Goal: Task Accomplishment & Management: Complete application form

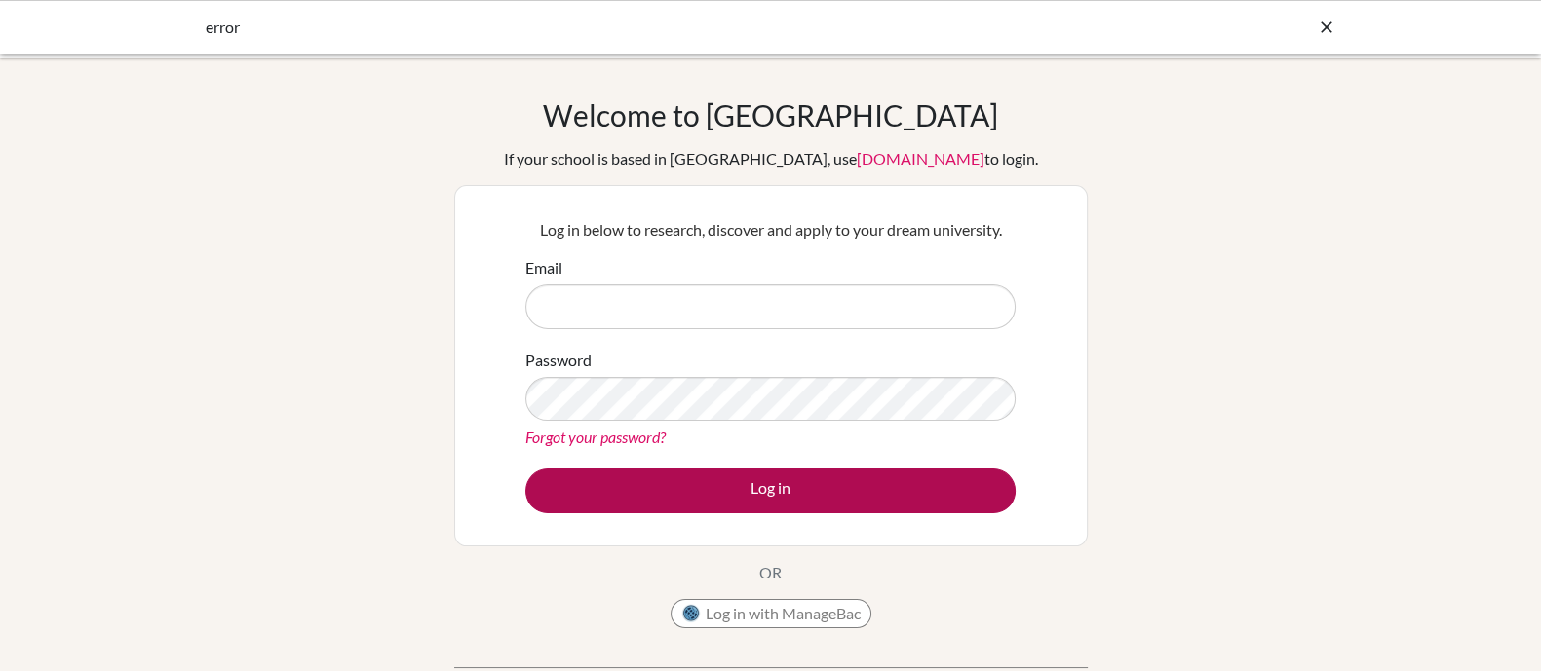
type input "[PERSON_NAME][EMAIL_ADDRESS][PERSON_NAME][DOMAIN_NAME]"
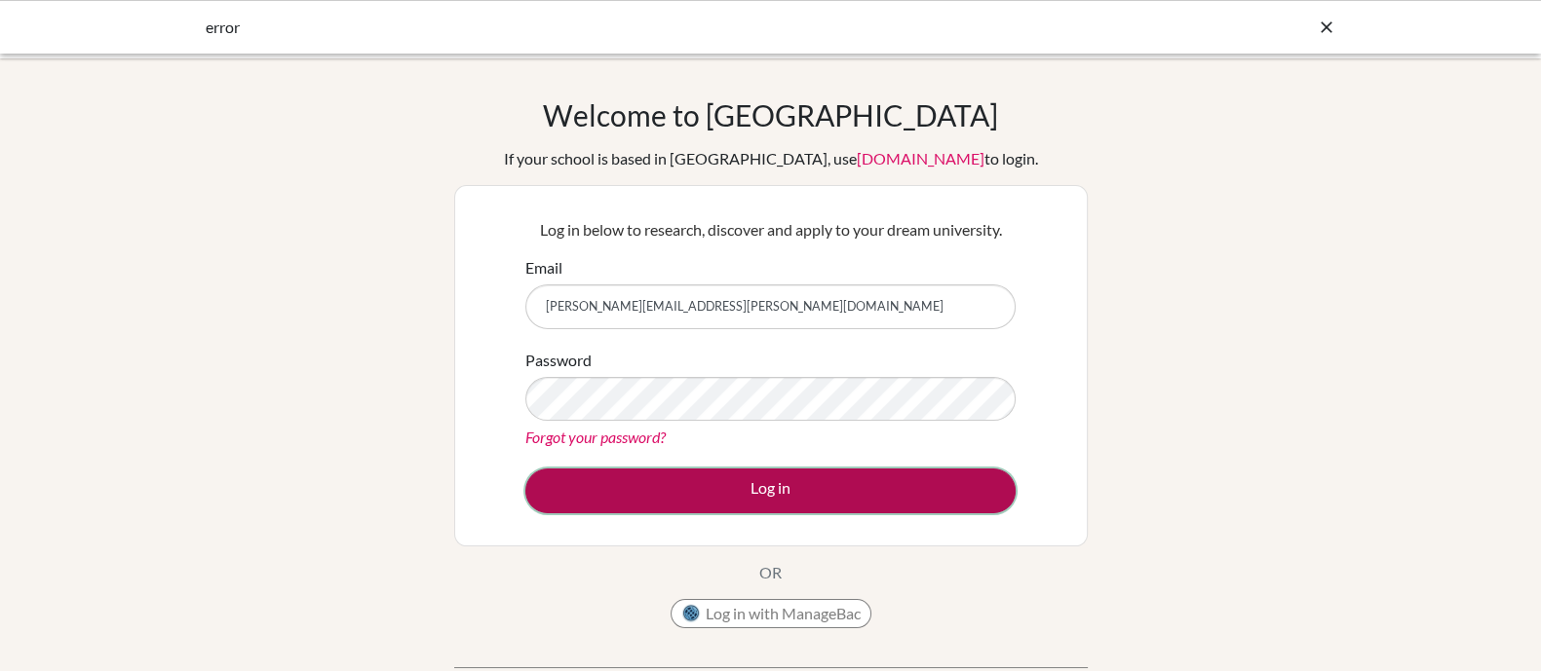
click at [956, 496] on button "Log in" at bounding box center [770, 491] width 490 height 45
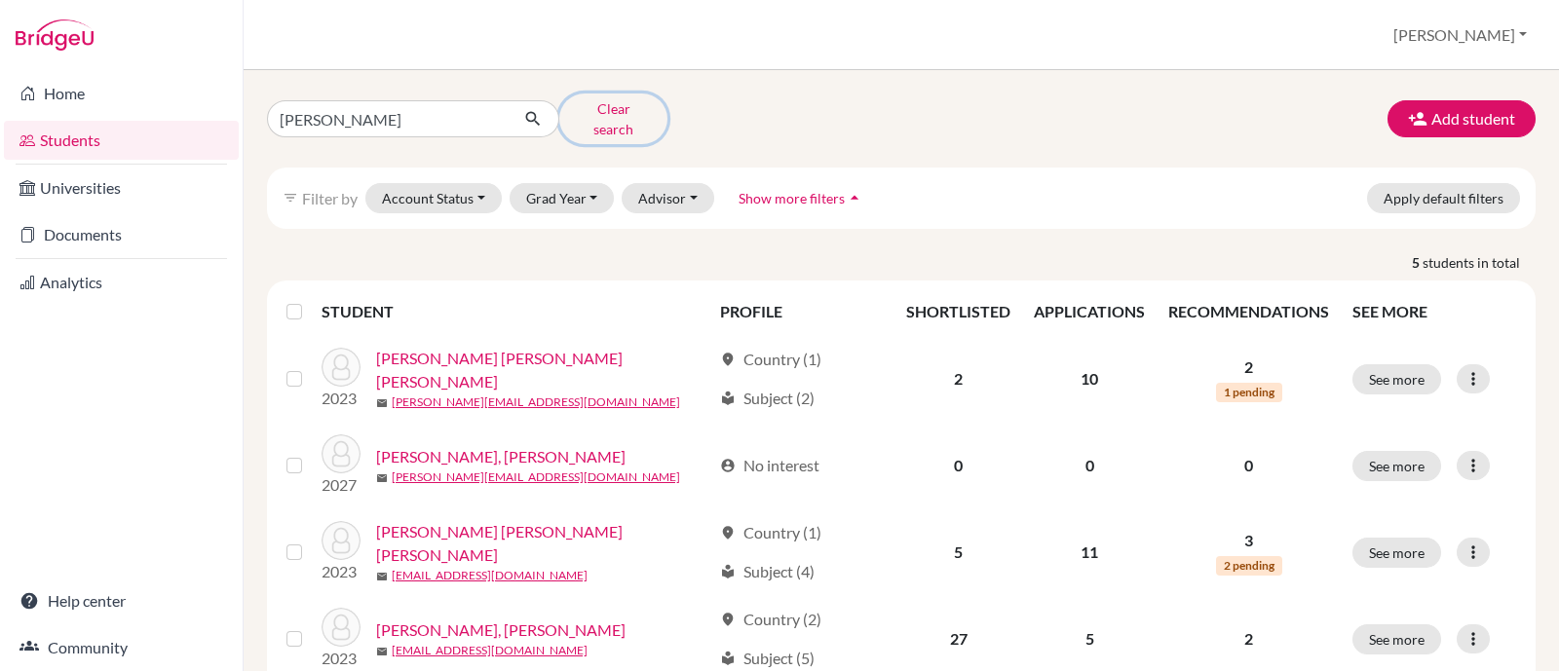
click at [614, 115] on button "Clear search" at bounding box center [613, 119] width 108 height 51
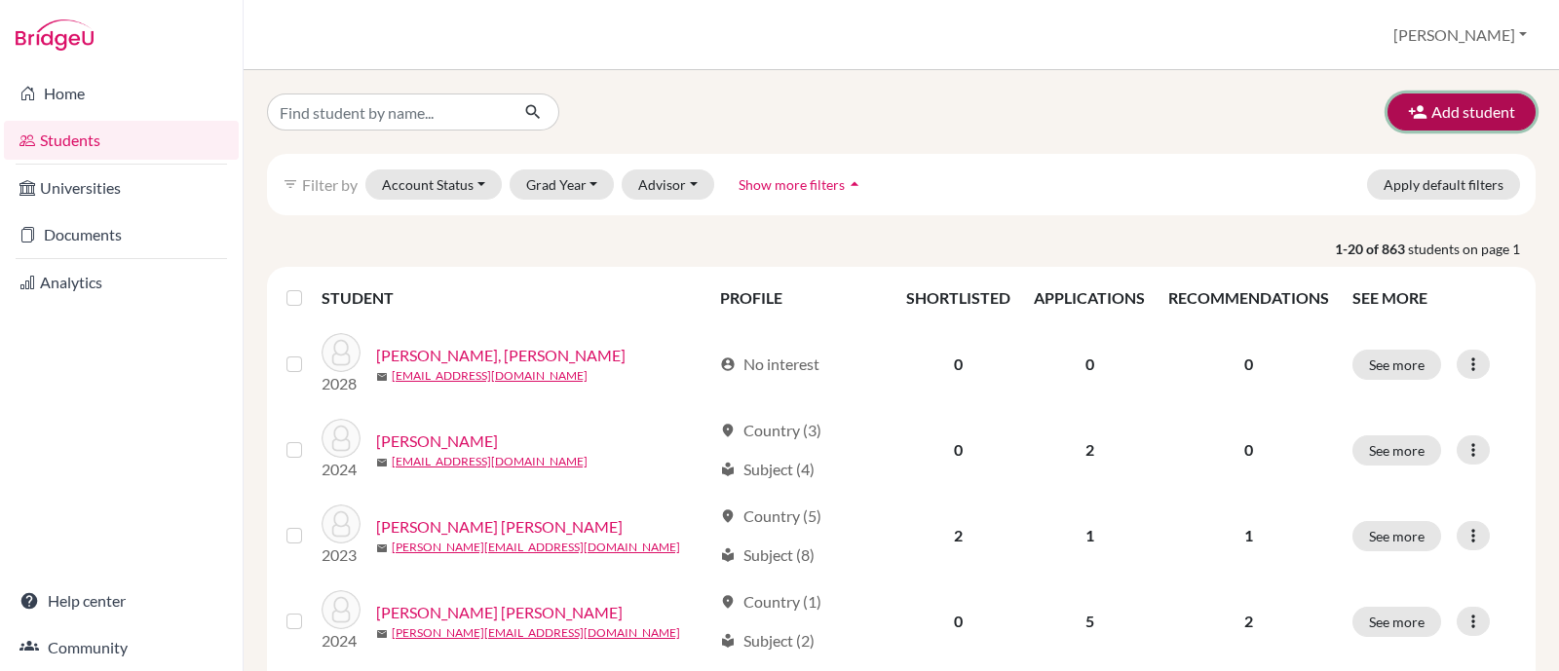
click at [1454, 112] on button "Add student" at bounding box center [1462, 112] width 148 height 37
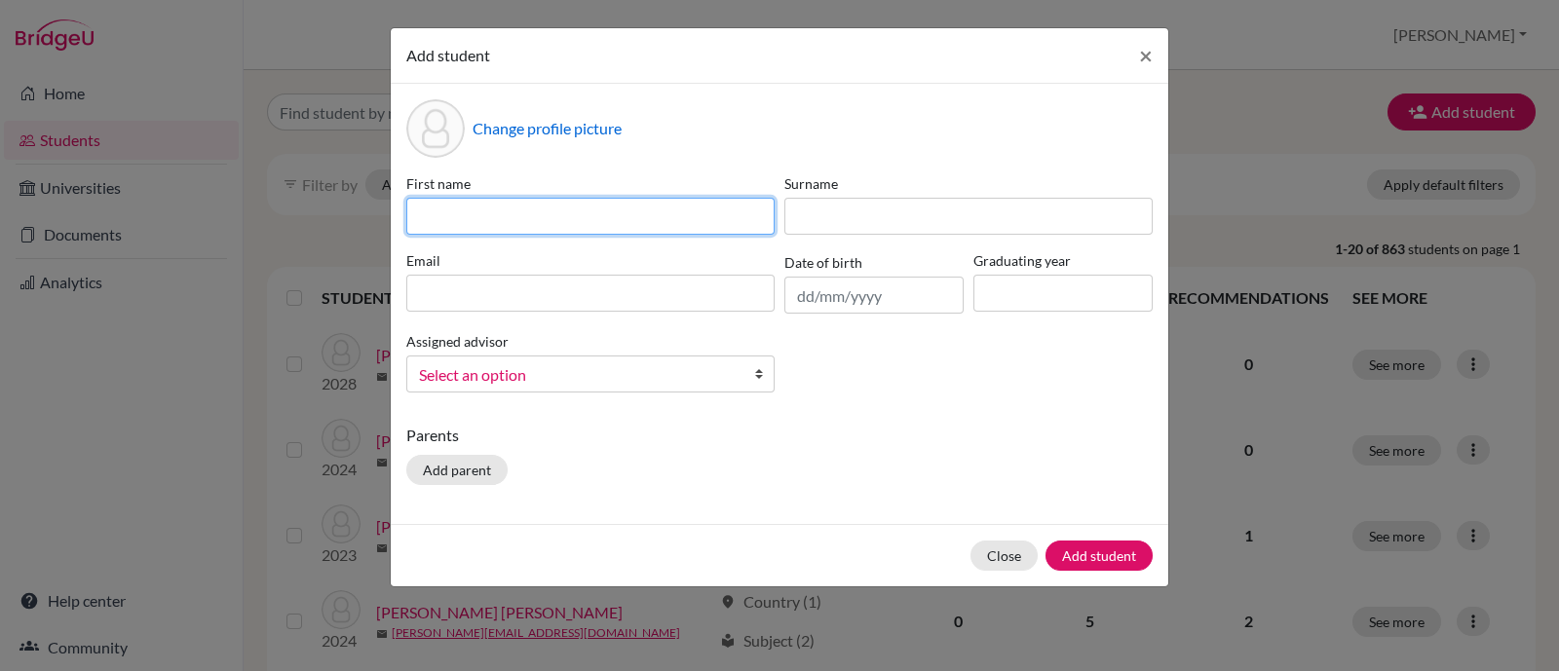
click at [501, 218] on input at bounding box center [590, 216] width 368 height 37
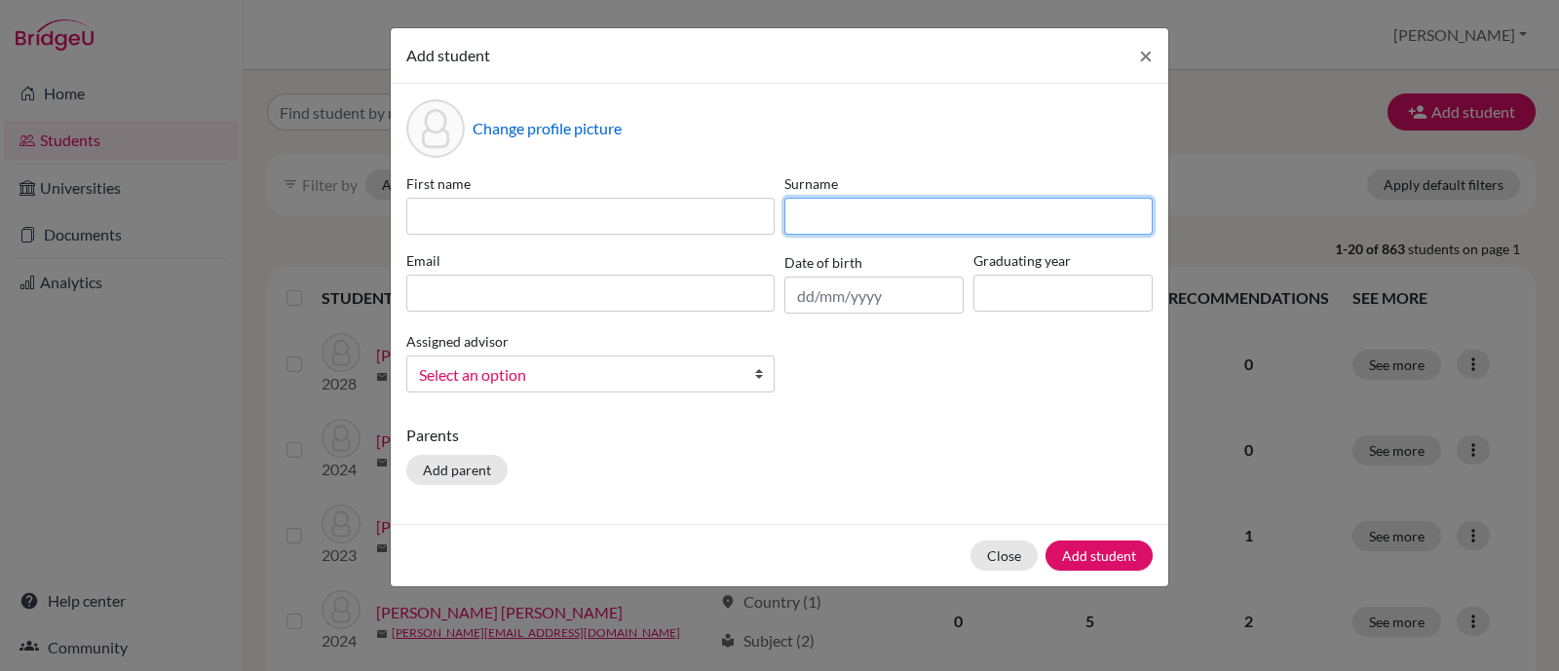
click at [837, 217] on input at bounding box center [968, 216] width 368 height 37
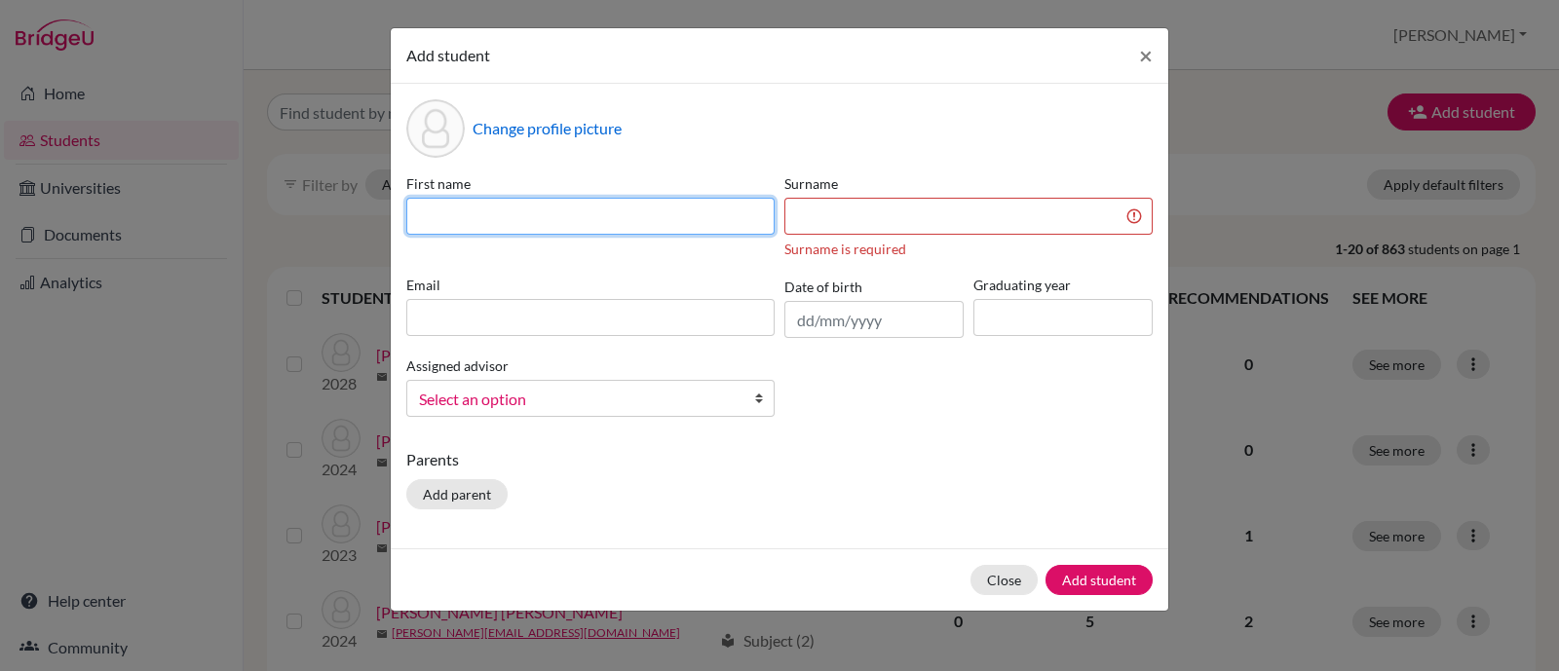
click at [726, 207] on input at bounding box center [590, 216] width 368 height 37
paste input "[PERSON_NAME] [PERSON_NAME] [PERSON_NAME]"
drag, startPoint x: 633, startPoint y: 216, endPoint x: 386, endPoint y: 211, distance: 247.6
click at [386, 211] on div "Add student × Change profile picture First name [PERSON_NAME] [PERSON_NAME] [PE…" at bounding box center [779, 335] width 1559 height 671
type input "[PERSON_NAME] [PERSON_NAME]"
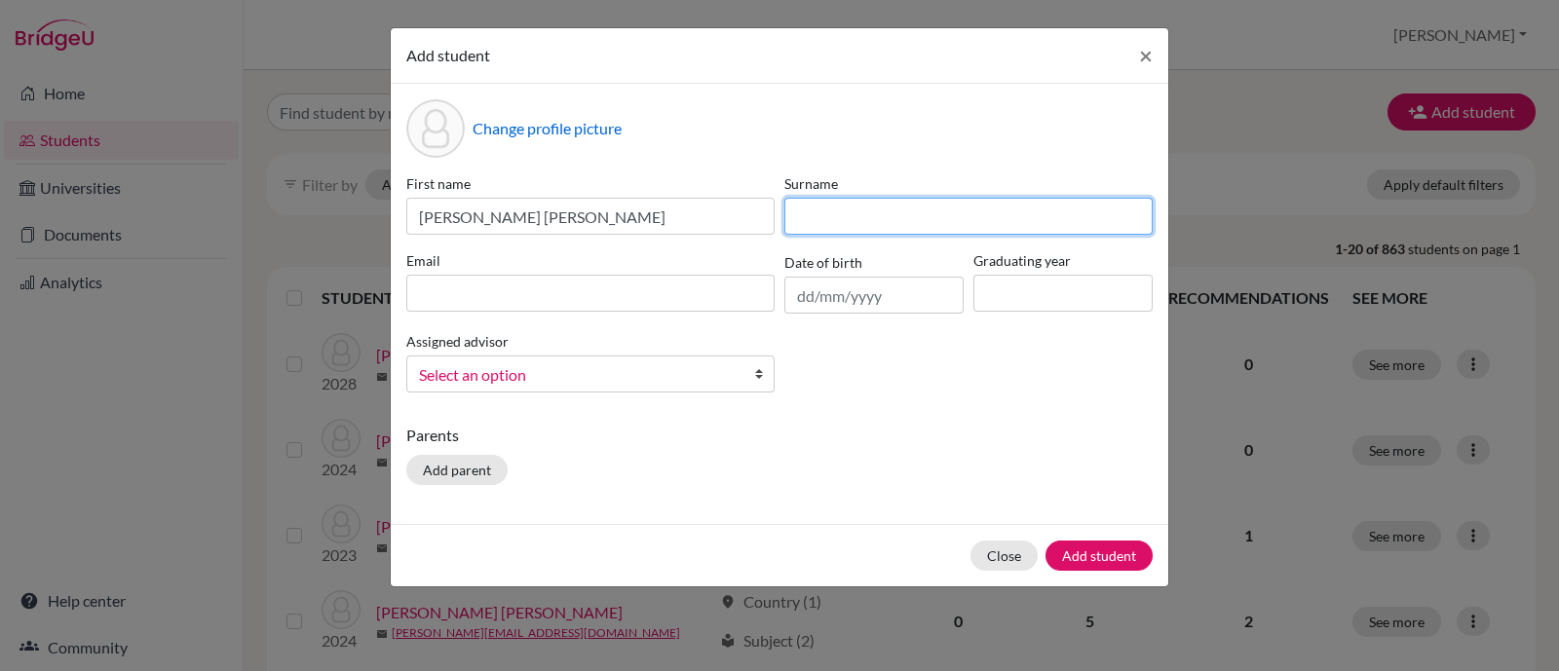
click at [877, 216] on input at bounding box center [968, 216] width 368 height 37
paste input "[PERSON_NAME] [PERSON_NAME]"
click at [794, 212] on input "[PERSON_NAME] [PERSON_NAME]" at bounding box center [968, 216] width 368 height 37
type input "[PERSON_NAME] [PERSON_NAME]"
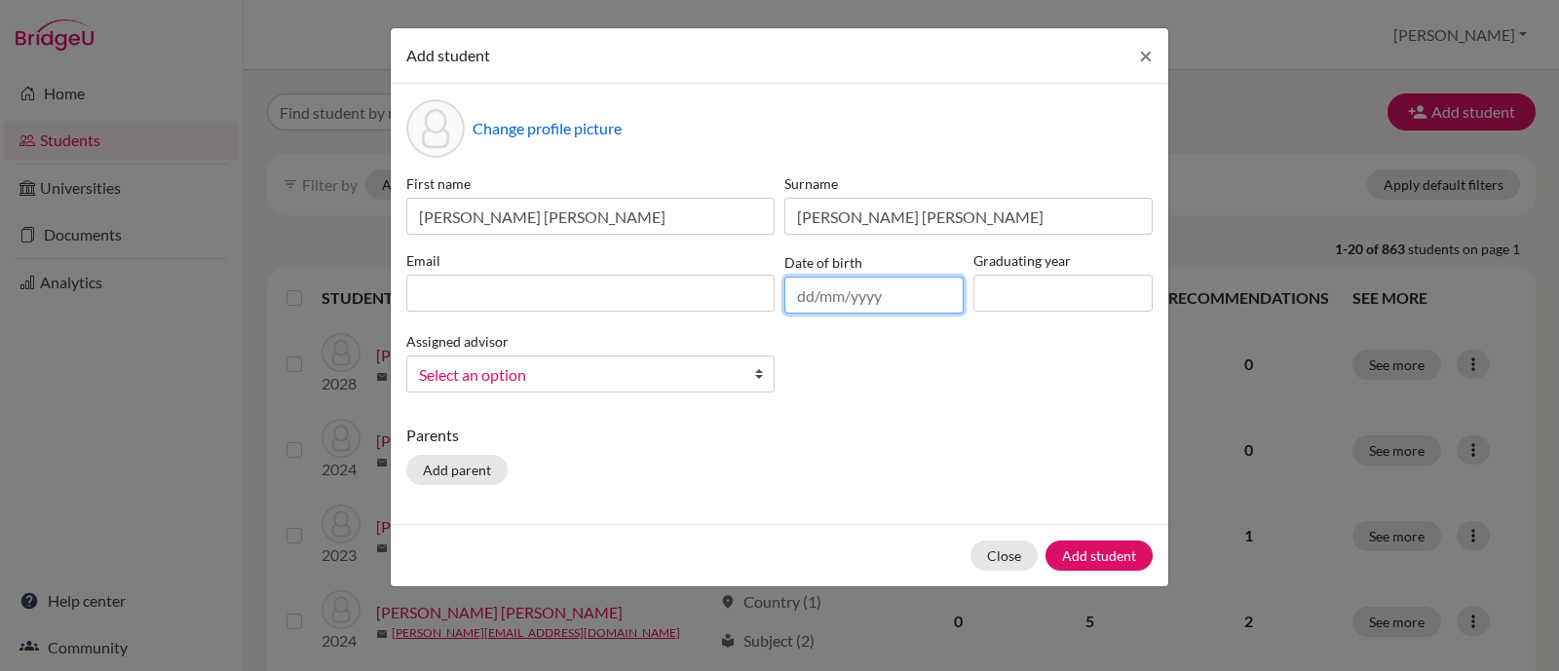
click at [883, 298] on input "text" at bounding box center [873, 295] width 179 height 37
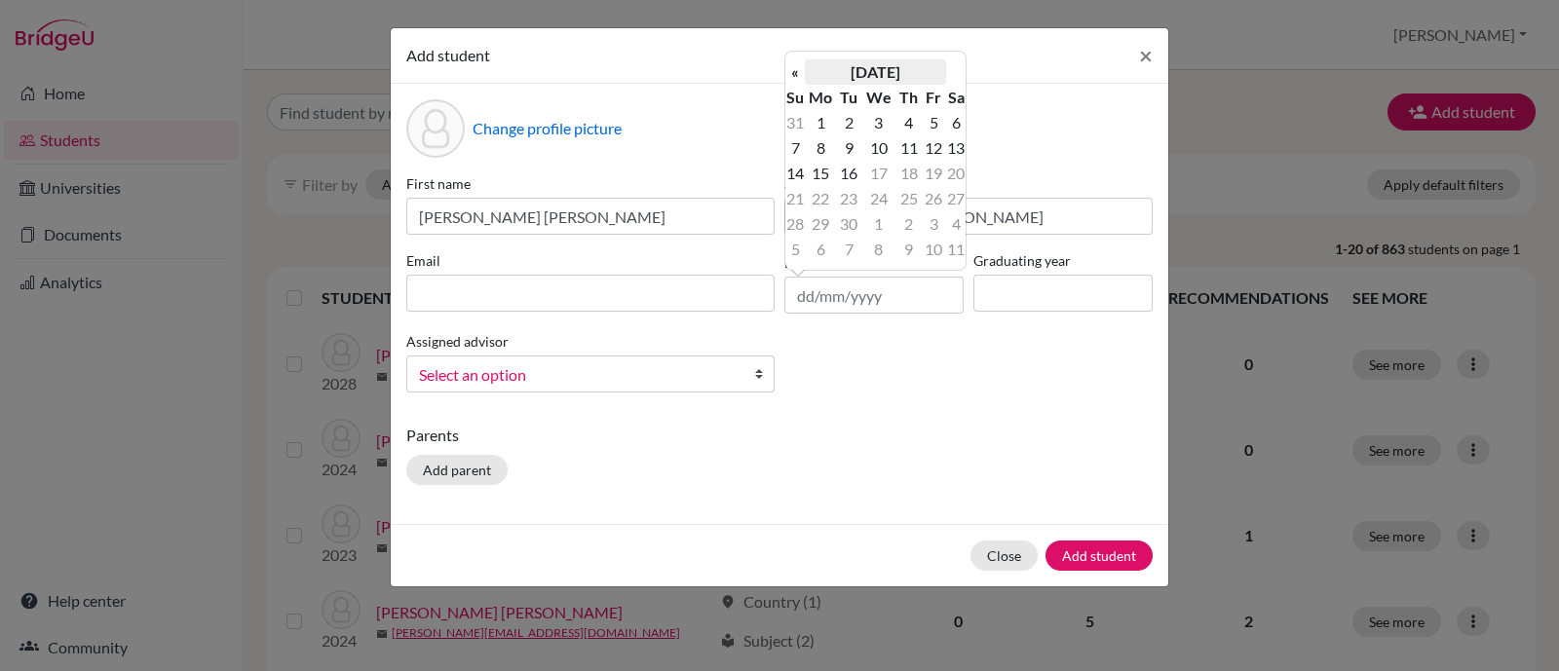
click at [921, 76] on th "[DATE]" at bounding box center [875, 71] width 141 height 25
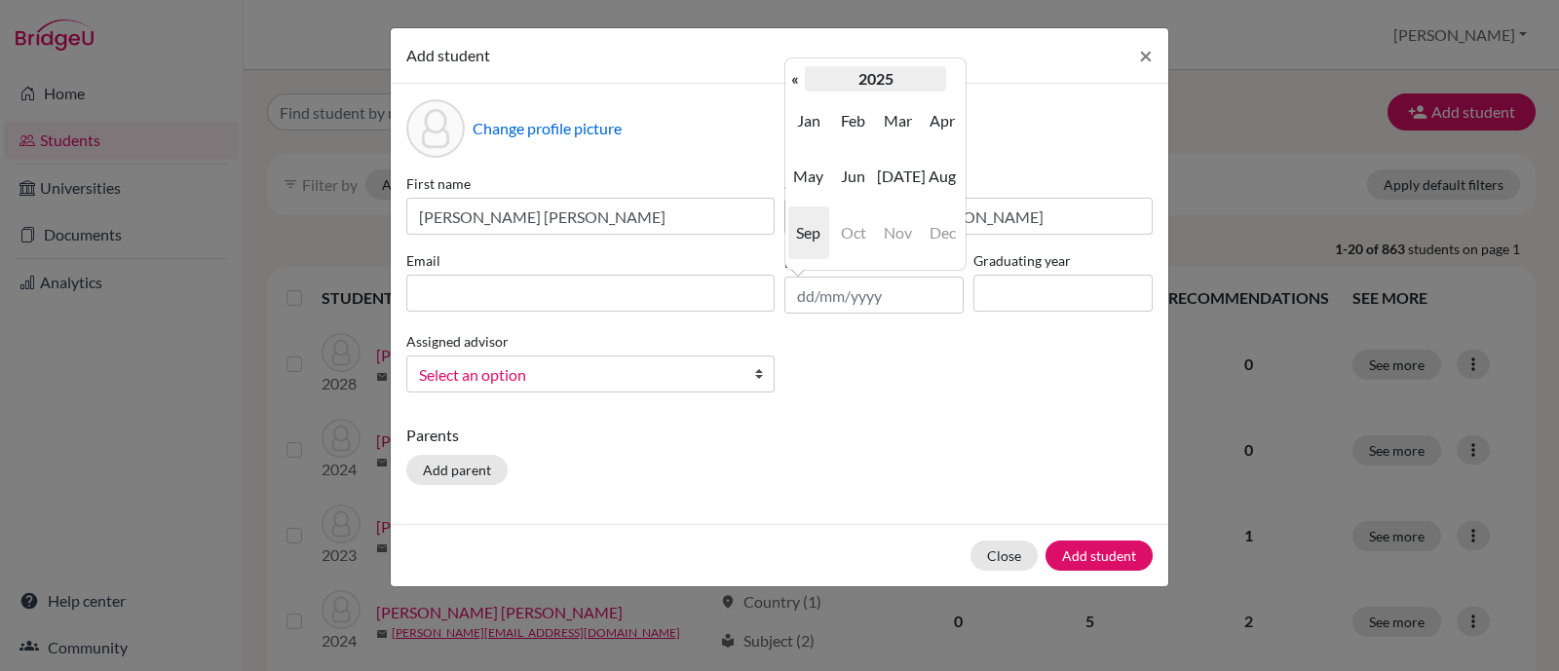
click at [909, 78] on th "2025" at bounding box center [875, 78] width 141 height 25
click at [909, 78] on th "[DATE]-[DATE]" at bounding box center [875, 78] width 141 height 25
click at [899, 118] on span "2010" at bounding box center [897, 121] width 41 height 53
click at [850, 114] on span "2010" at bounding box center [853, 121] width 41 height 53
click at [798, 80] on th "«" at bounding box center [794, 78] width 19 height 25
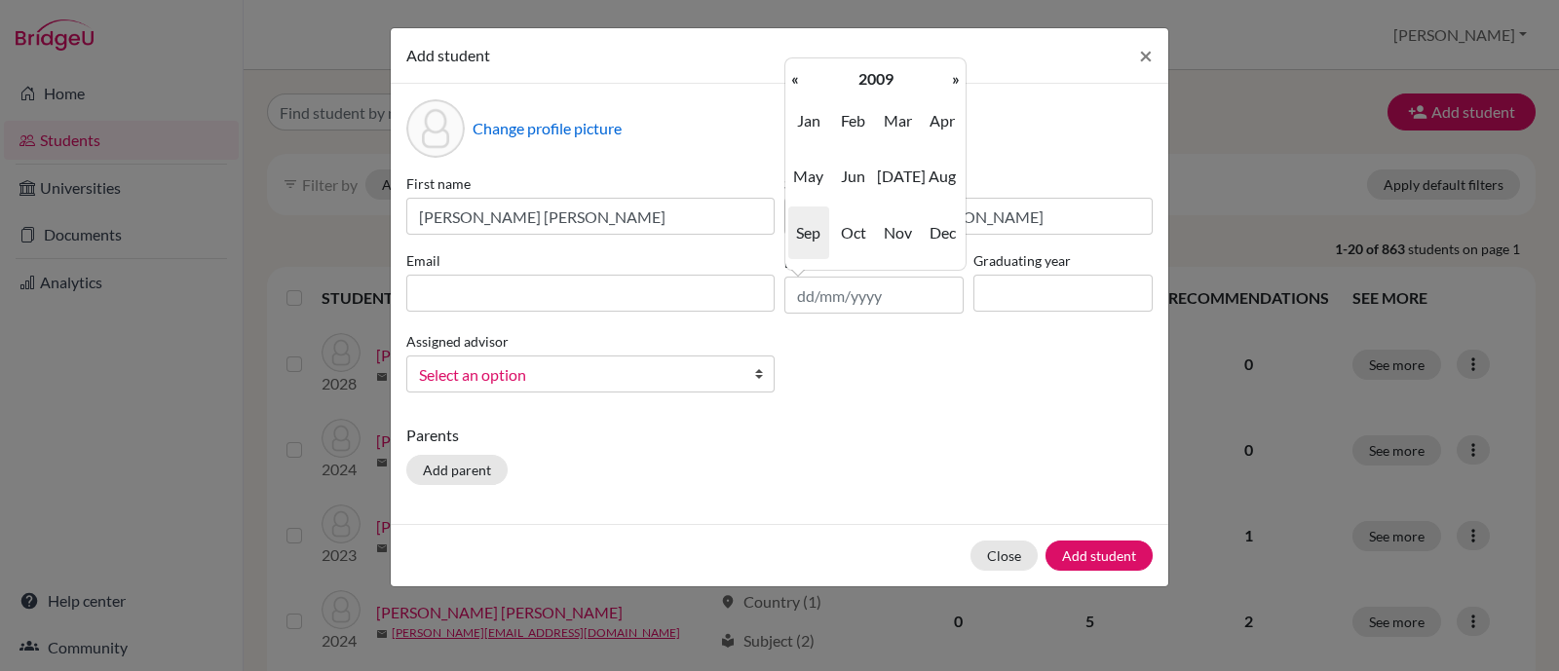
click at [798, 80] on th "«" at bounding box center [794, 78] width 19 height 25
click at [892, 116] on span "Mar" at bounding box center [897, 121] width 41 height 53
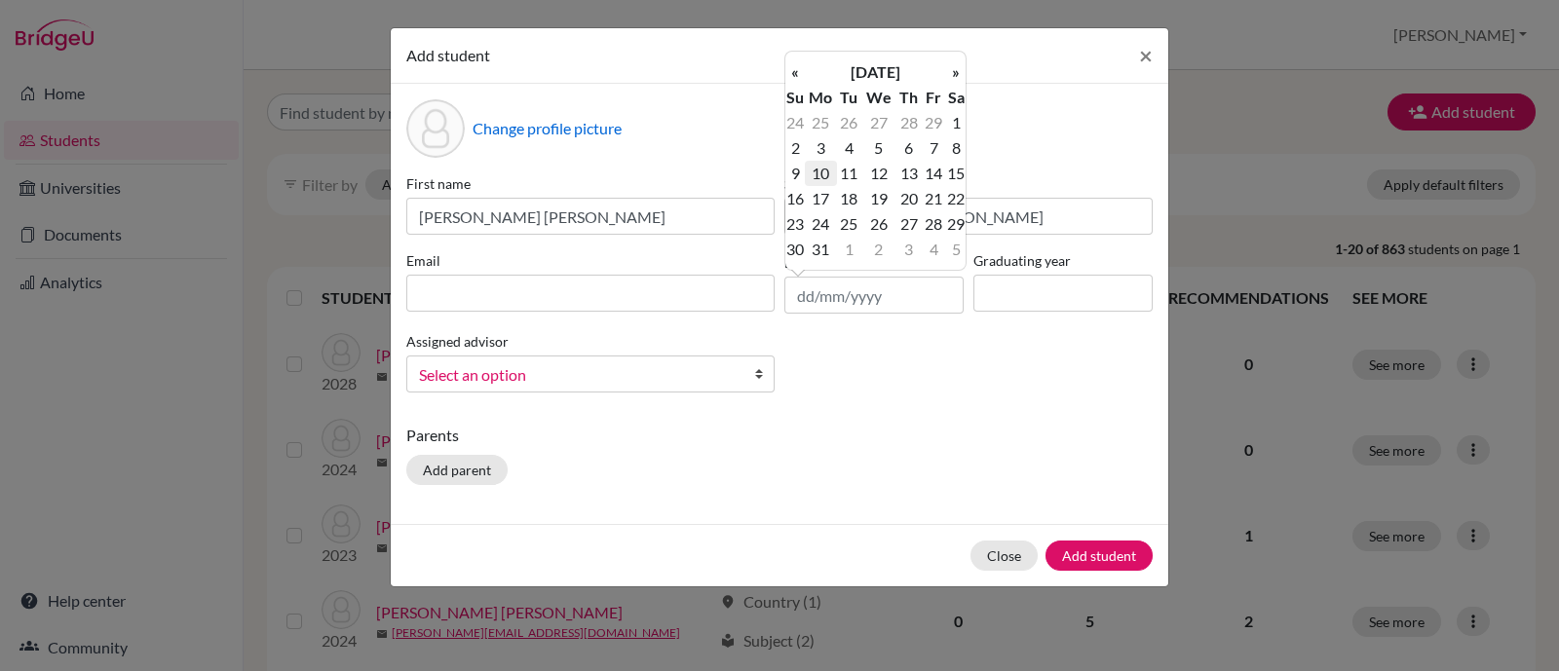
click at [819, 179] on td "10" at bounding box center [821, 173] width 32 height 25
type input "[DATE]"
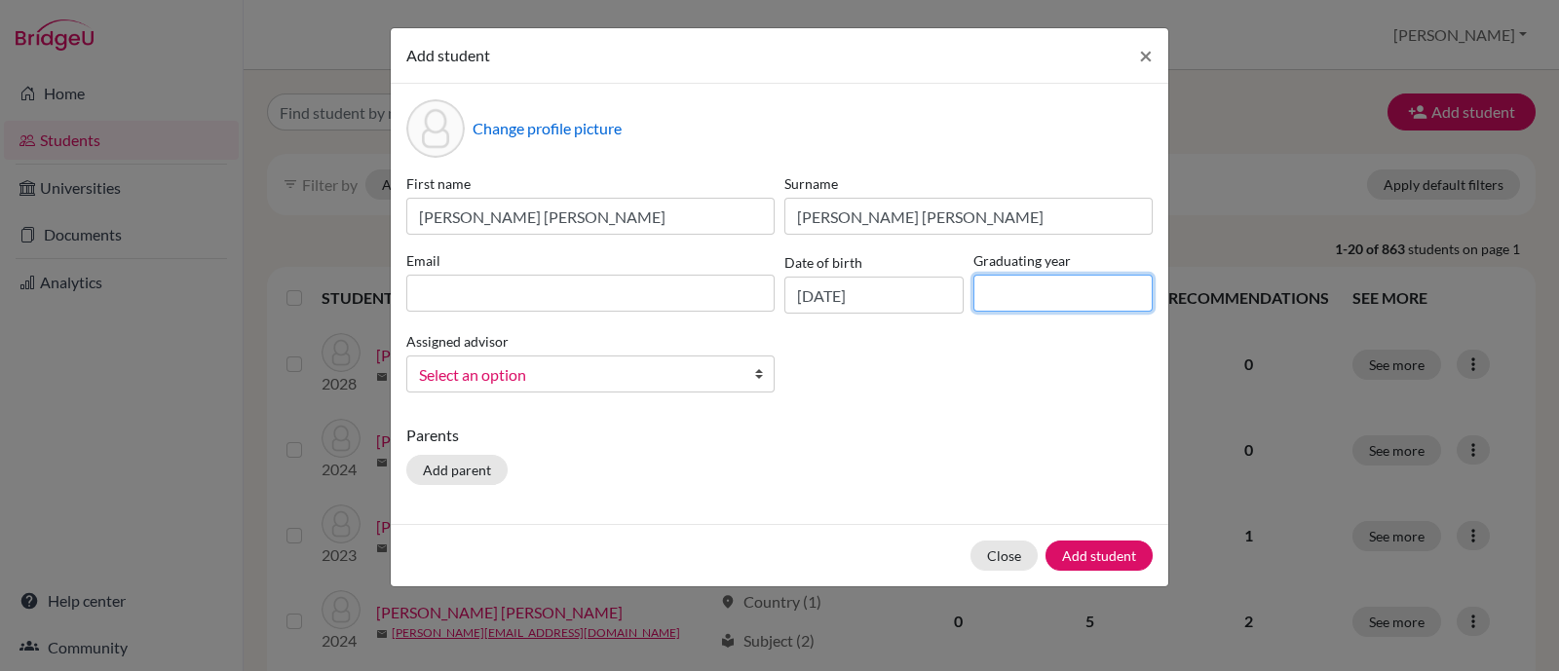
click at [1048, 304] on input at bounding box center [1063, 293] width 179 height 37
type input "2026"
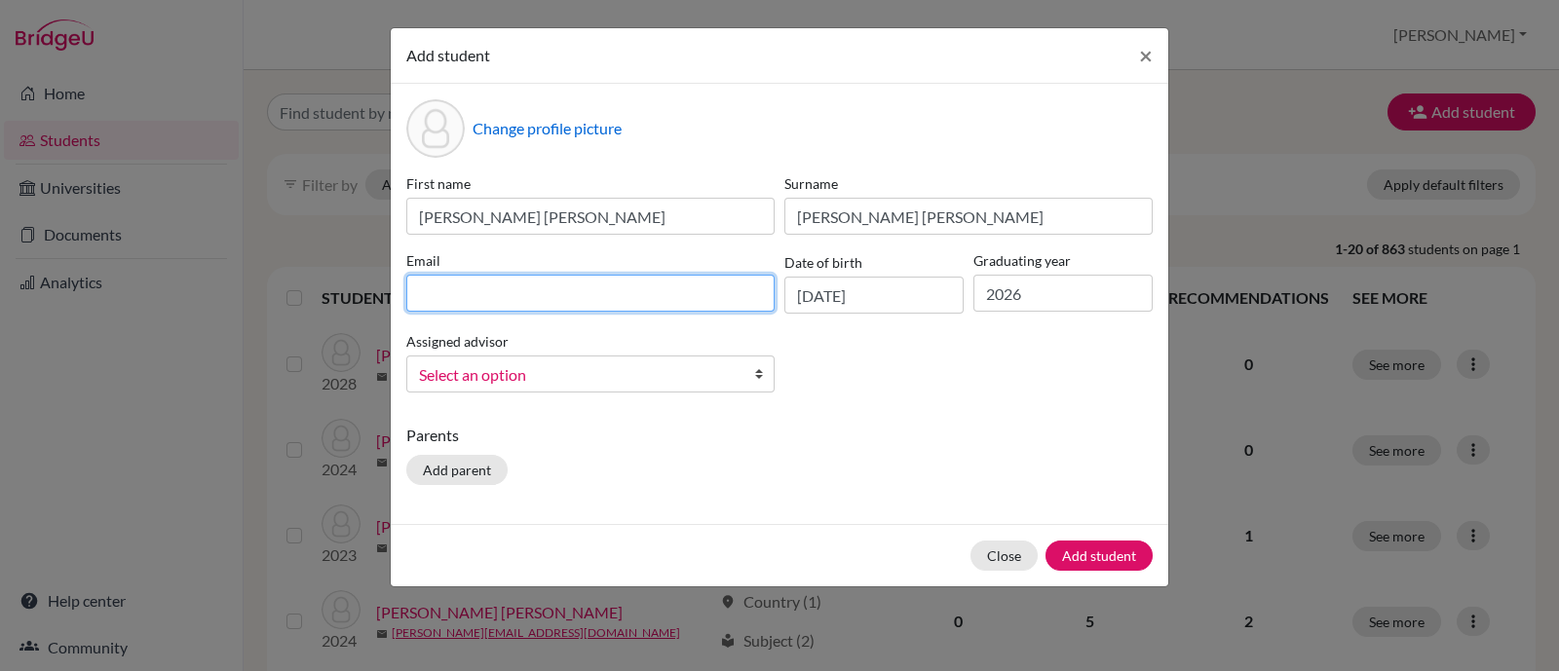
click at [711, 279] on input at bounding box center [590, 293] width 368 height 37
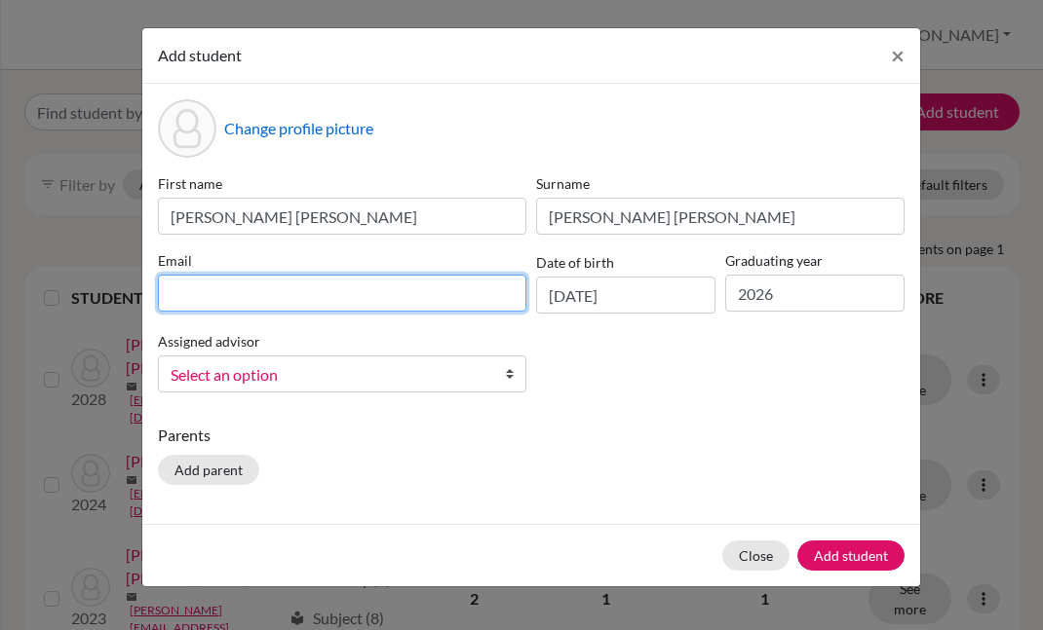
click at [225, 283] on input at bounding box center [342, 293] width 368 height 37
paste input "[EMAIL_ADDRESS][DOMAIN_NAME]"
type input "[EMAIL_ADDRESS][DOMAIN_NAME]"
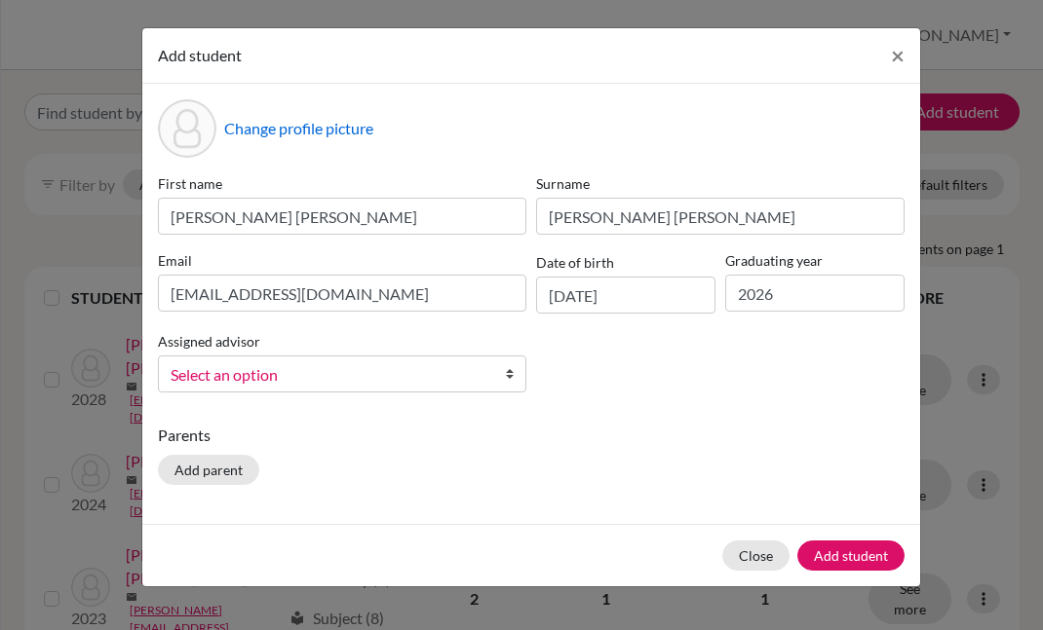
click at [243, 380] on span "Select an option" at bounding box center [330, 375] width 318 height 25
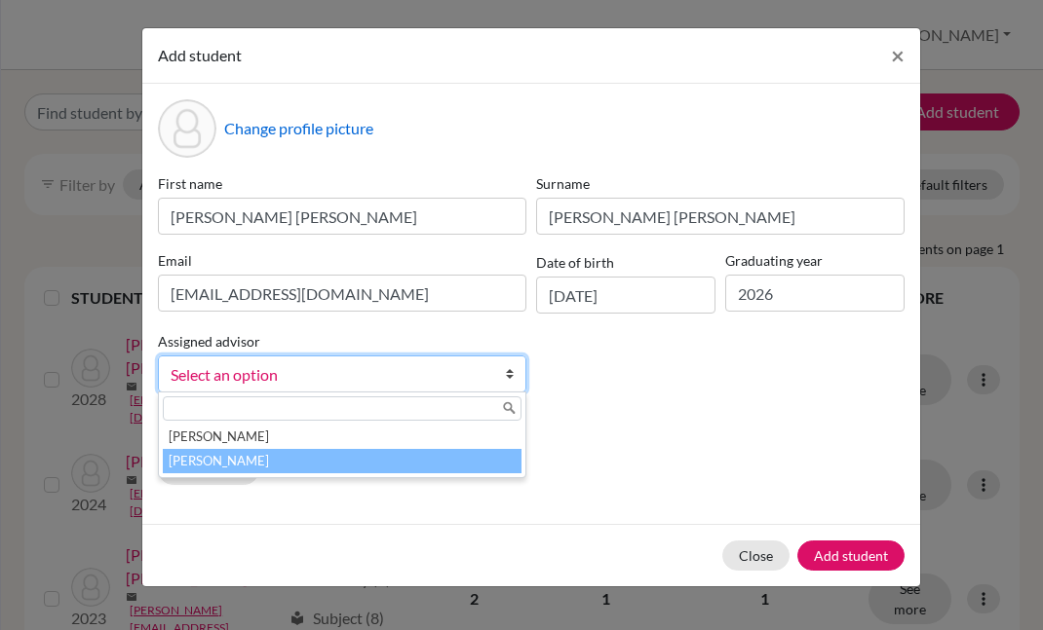
click at [200, 462] on li "[PERSON_NAME]" at bounding box center [342, 461] width 359 height 24
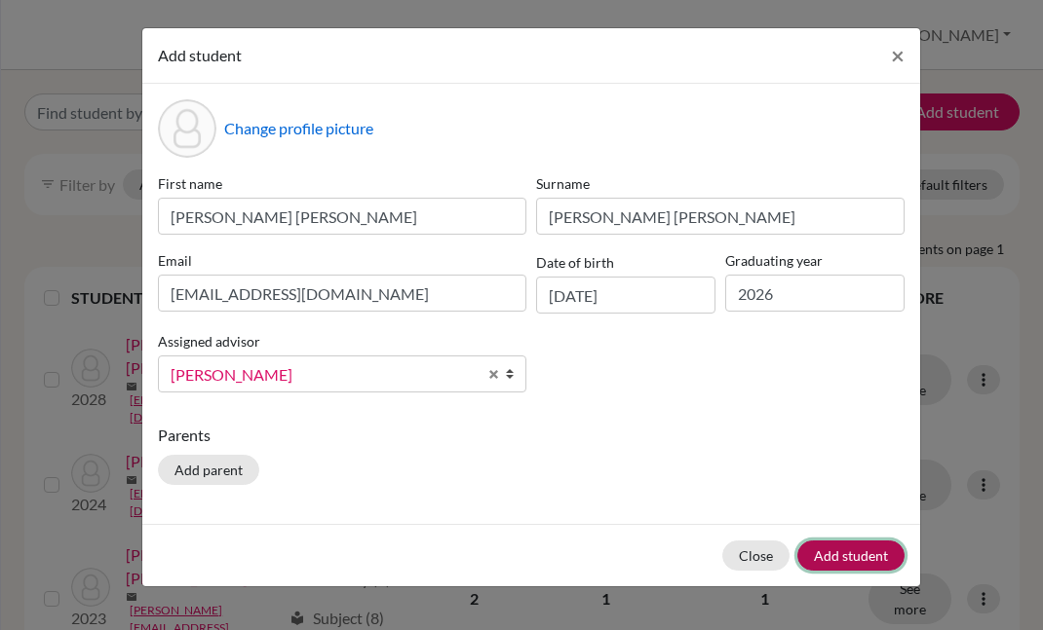
click at [862, 553] on button "Add student" at bounding box center [850, 556] width 107 height 30
